Goal: Navigation & Orientation: Find specific page/section

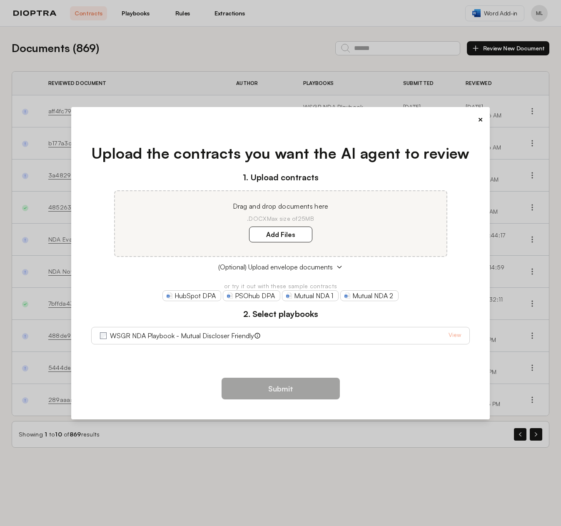
click at [480, 117] on button "×" at bounding box center [480, 120] width 5 height 12
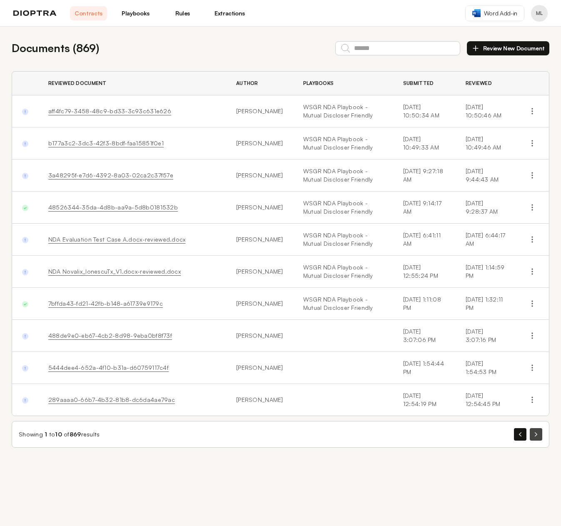
click at [535, 434] on icon "button" at bounding box center [536, 434] width 2 height 4
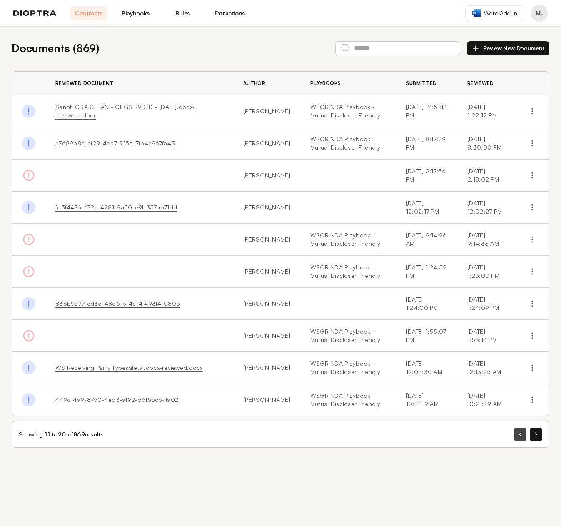
click at [520, 437] on button "button" at bounding box center [520, 434] width 12 height 12
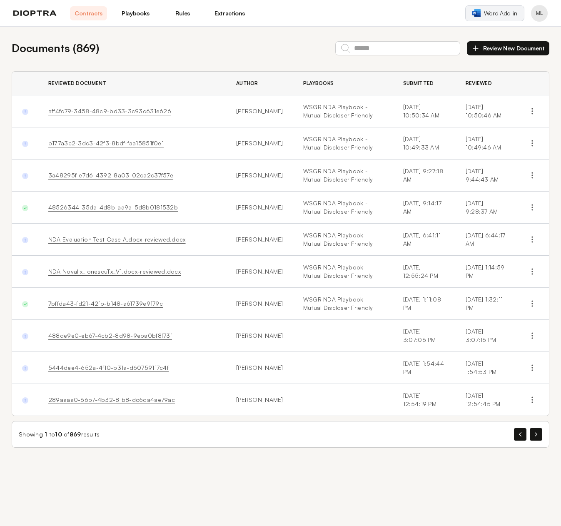
click at [500, 15] on span "Word Add-in" at bounding box center [500, 13] width 33 height 8
click at [128, 9] on link "Playbooks" at bounding box center [135, 13] width 37 height 14
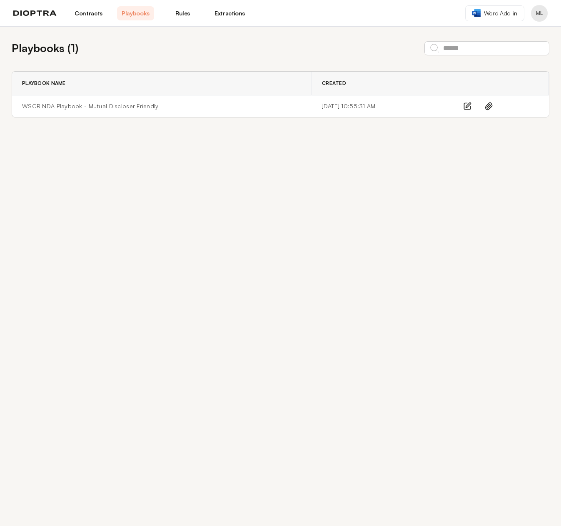
click at [180, 13] on link "Rules" at bounding box center [182, 13] width 37 height 14
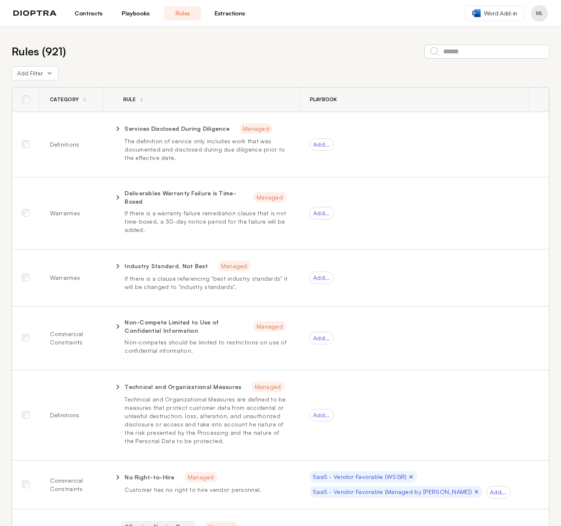
click at [226, 13] on link "Extractions" at bounding box center [229, 13] width 37 height 14
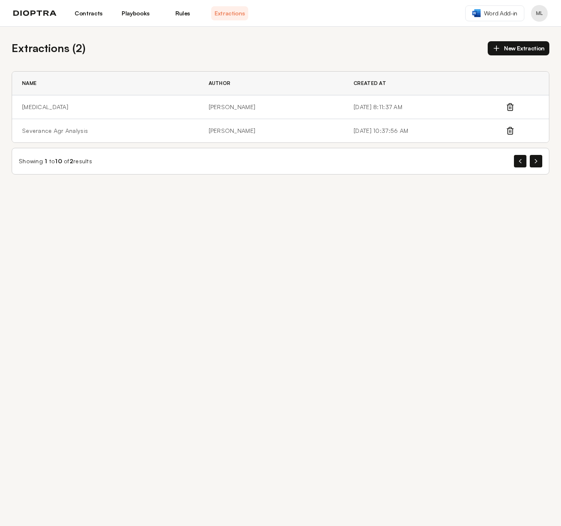
click at [532, 14] on button "Profile menu" at bounding box center [539, 13] width 17 height 17
click at [503, 31] on button "Profile" at bounding box center [507, 34] width 79 height 15
